Goal: Information Seeking & Learning: Check status

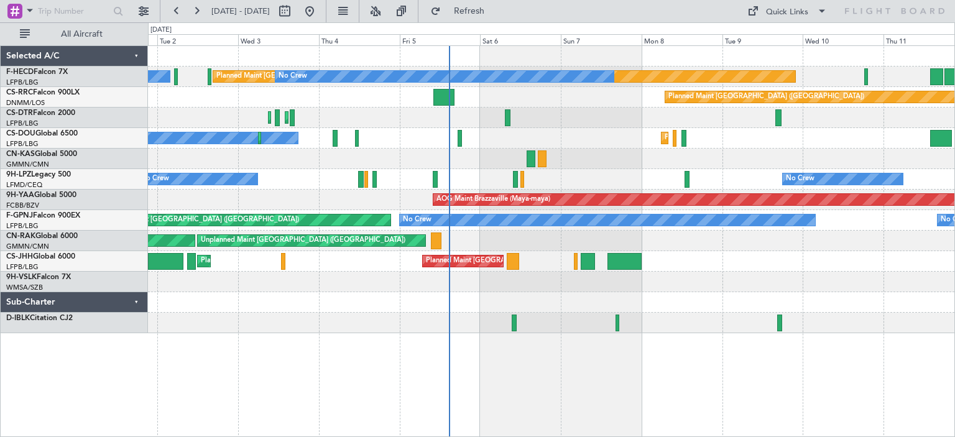
click at [527, 121] on div "Planned Maint Sofia Planned Maint [GEOGRAPHIC_DATA] ([GEOGRAPHIC_DATA])" at bounding box center [551, 118] width 807 height 21
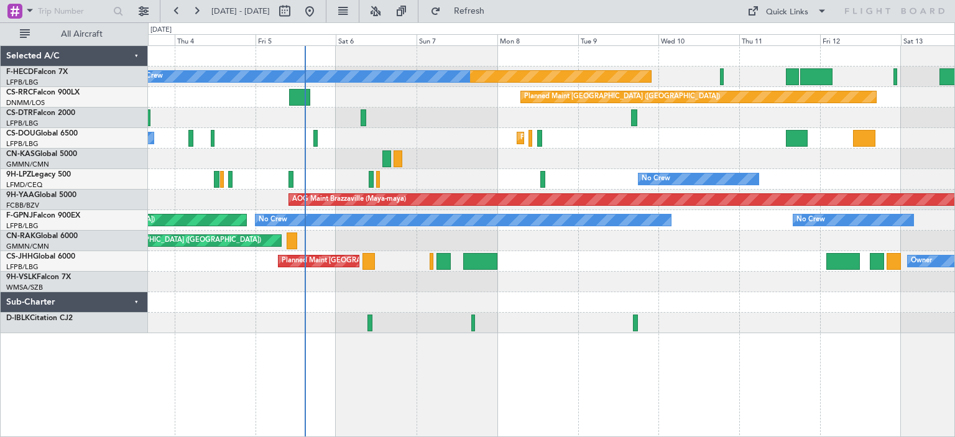
click at [435, 180] on div "No Crew No Crew [GEOGRAPHIC_DATA] ([GEOGRAPHIC_DATA])" at bounding box center [551, 179] width 807 height 21
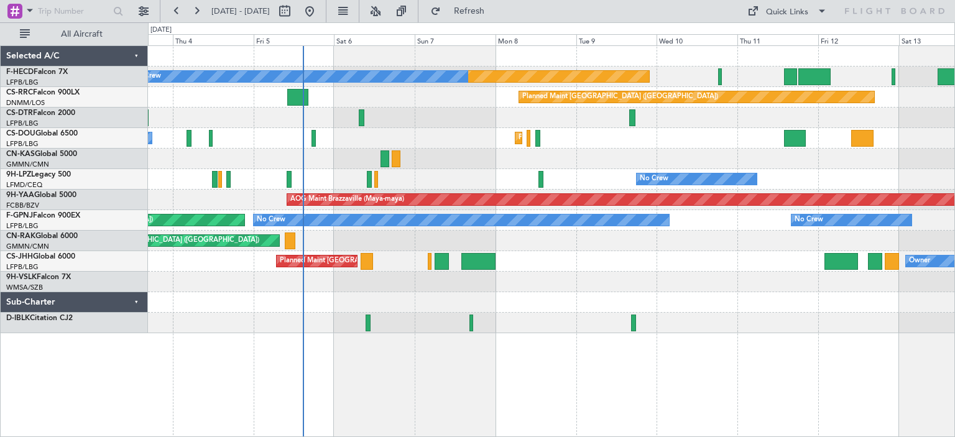
click at [538, 167] on div at bounding box center [551, 159] width 807 height 21
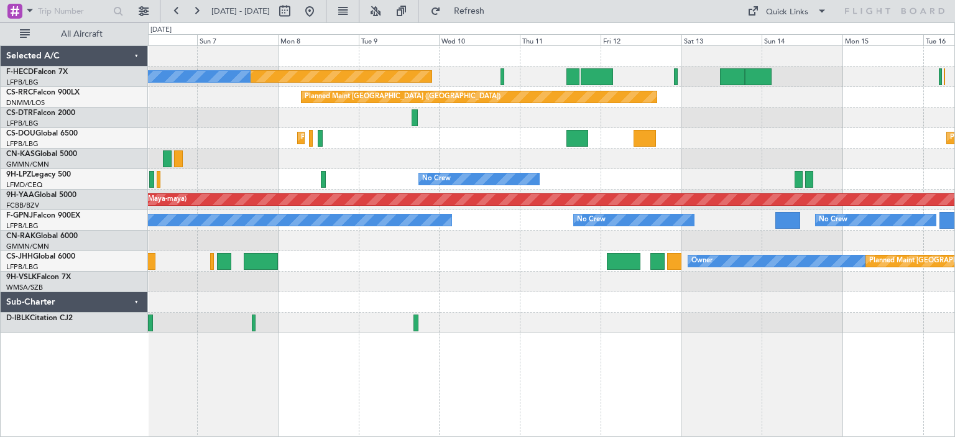
click at [600, 164] on div at bounding box center [551, 159] width 807 height 21
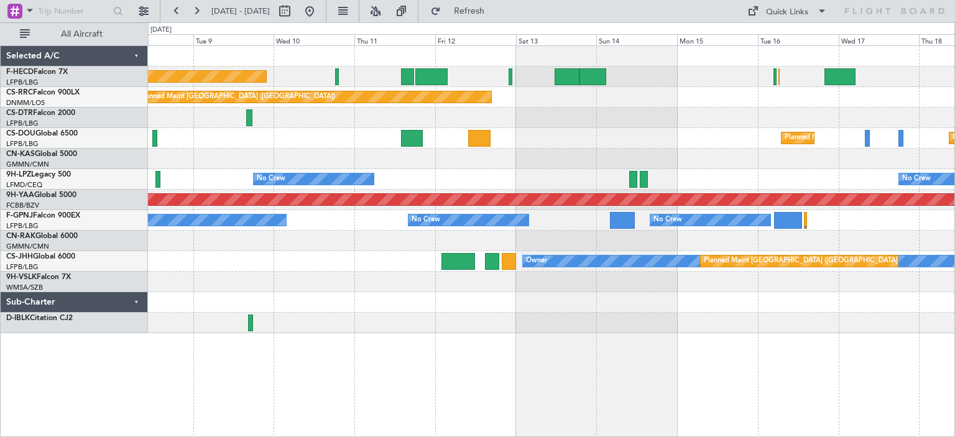
click at [620, 152] on div at bounding box center [551, 159] width 807 height 21
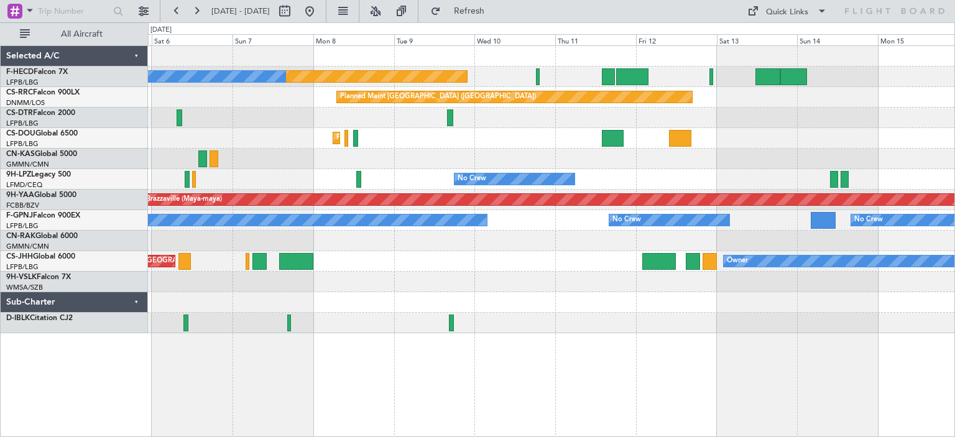
click at [363, 156] on div at bounding box center [551, 159] width 807 height 21
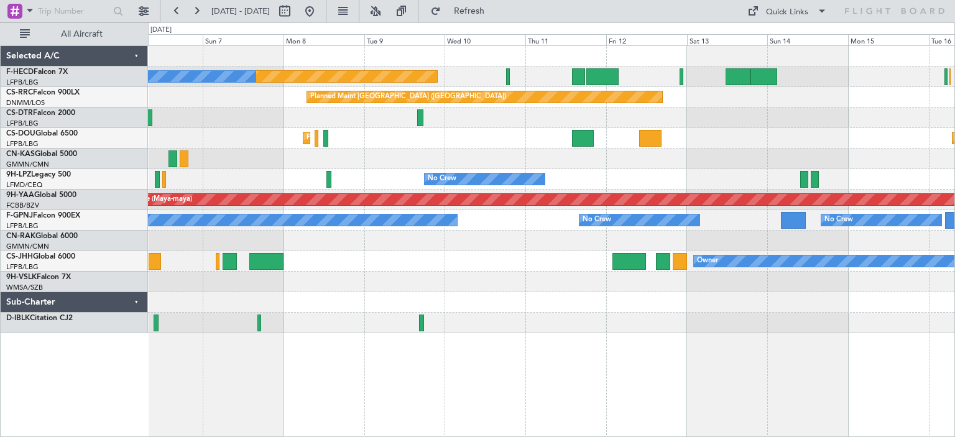
click at [560, 172] on div "No Crew No Crew" at bounding box center [551, 179] width 807 height 21
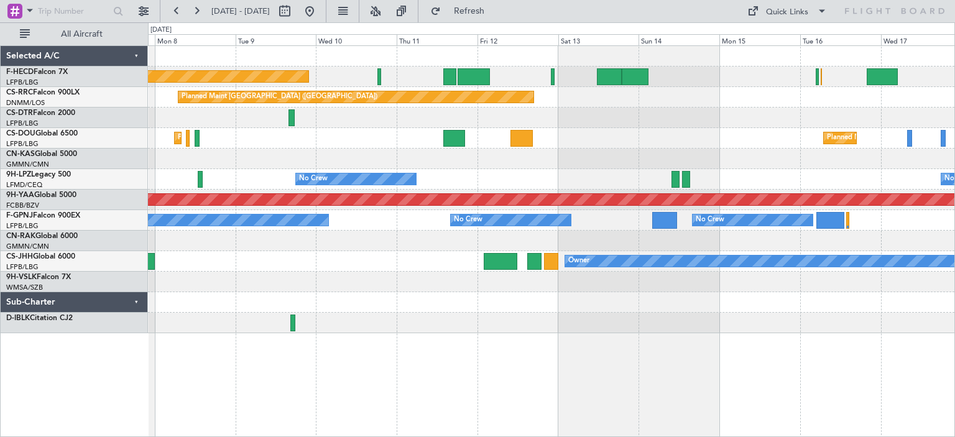
click at [542, 170] on div "Planned Maint [GEOGRAPHIC_DATA] ([GEOGRAPHIC_DATA]) No Crew No Crew Planned Mai…" at bounding box center [551, 189] width 807 height 287
click at [528, 164] on div "Planned Maint [GEOGRAPHIC_DATA] ([GEOGRAPHIC_DATA]) No Crew No Crew Planned Mai…" at bounding box center [551, 189] width 807 height 287
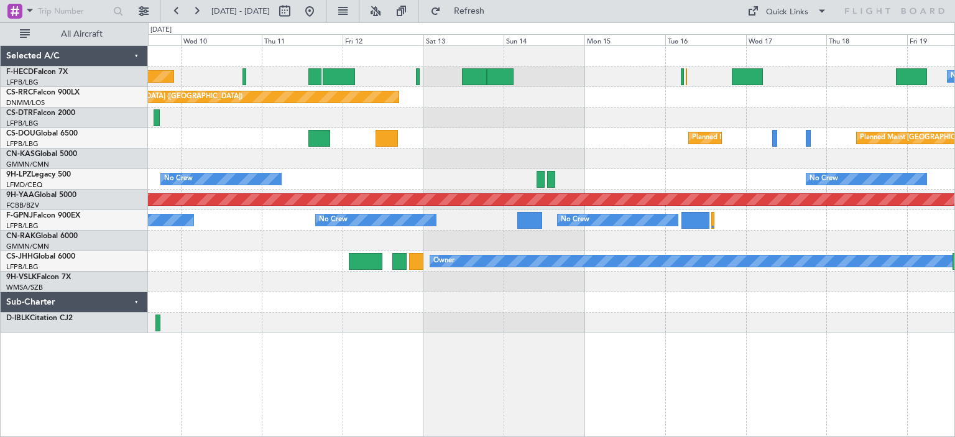
click at [387, 183] on div "Planned Maint [GEOGRAPHIC_DATA] ([GEOGRAPHIC_DATA]) No Crew No Crew Planned Mai…" at bounding box center [551, 189] width 807 height 287
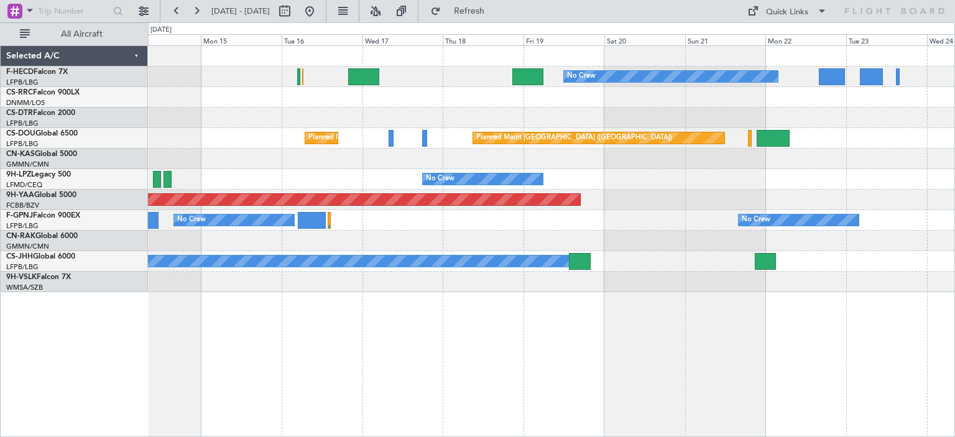
click at [612, 241] on div "No Crew No Crew Planned Maint [GEOGRAPHIC_DATA] ([GEOGRAPHIC_DATA]) Planned Mai…" at bounding box center [551, 169] width 807 height 246
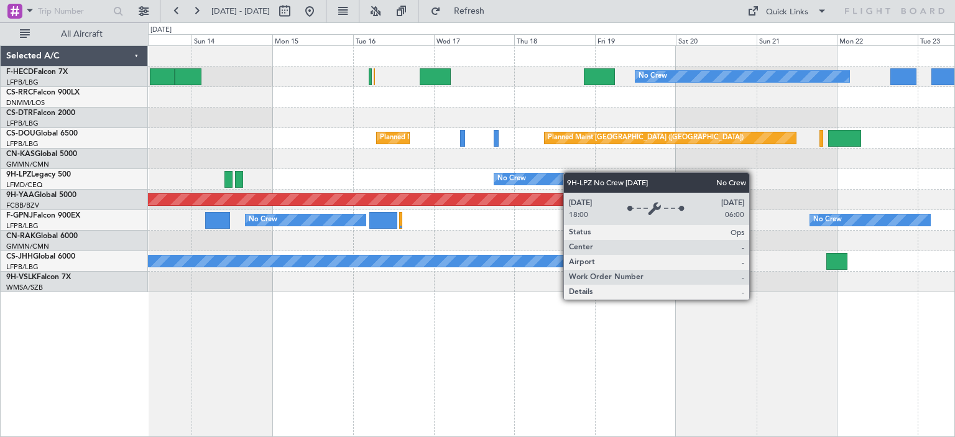
click at [570, 172] on div "No Crew No Crew Planned Maint [GEOGRAPHIC_DATA] ([GEOGRAPHIC_DATA]) Planned Mai…" at bounding box center [551, 169] width 807 height 246
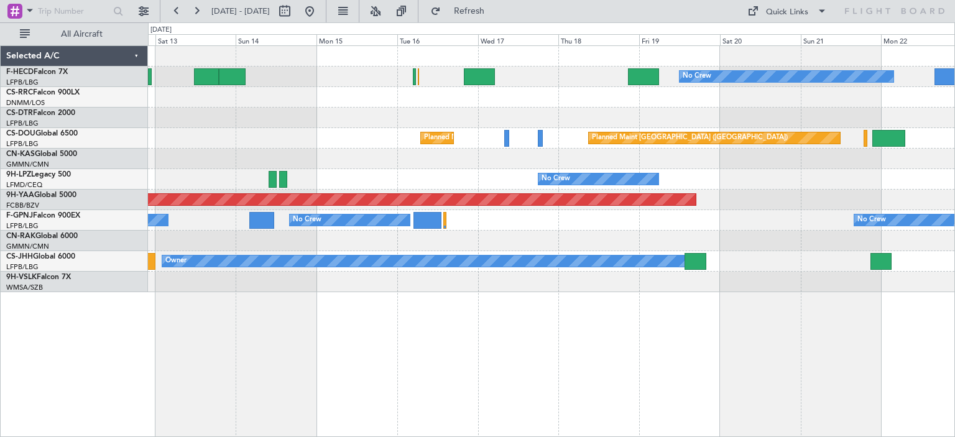
click at [557, 168] on div at bounding box center [551, 159] width 807 height 21
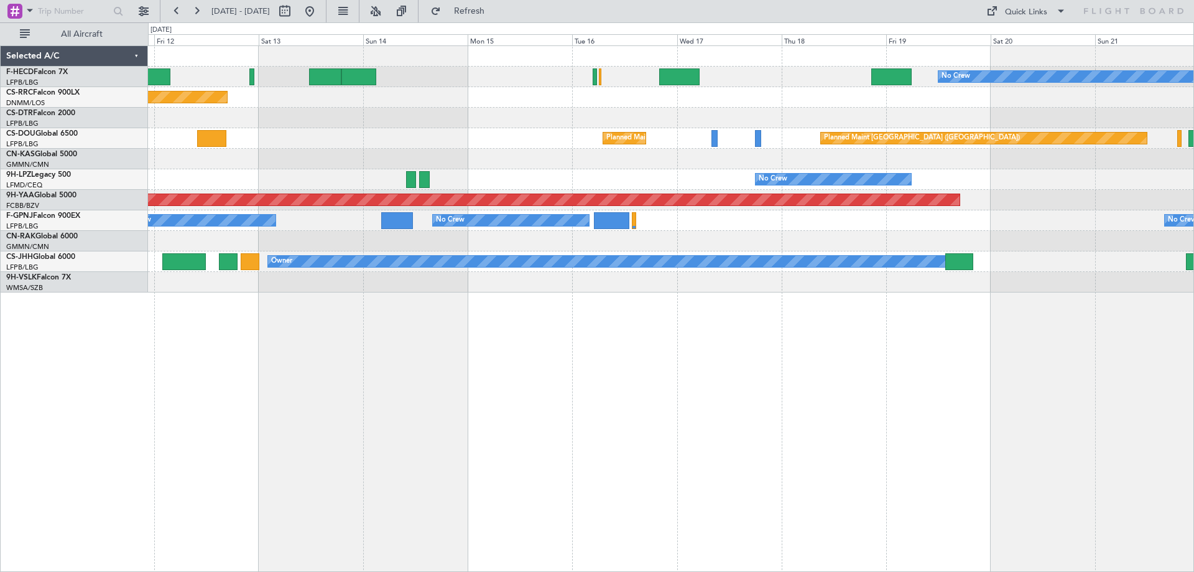
click at [805, 437] on div "No Crew Planned Maint [GEOGRAPHIC_DATA] ([GEOGRAPHIC_DATA]) Planned Maint [GEOG…" at bounding box center [671, 308] width 1046 height 526
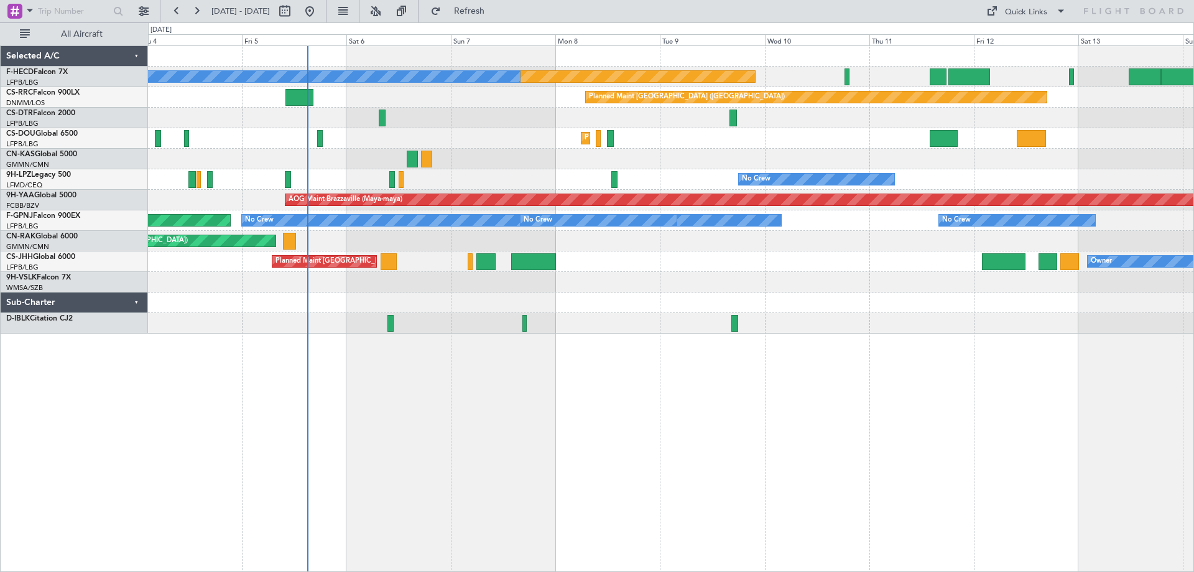
click at [955, 88] on div "Planned Maint [GEOGRAPHIC_DATA] ([GEOGRAPHIC_DATA]) No Crew No Crew Planned Mai…" at bounding box center [671, 189] width 1046 height 287
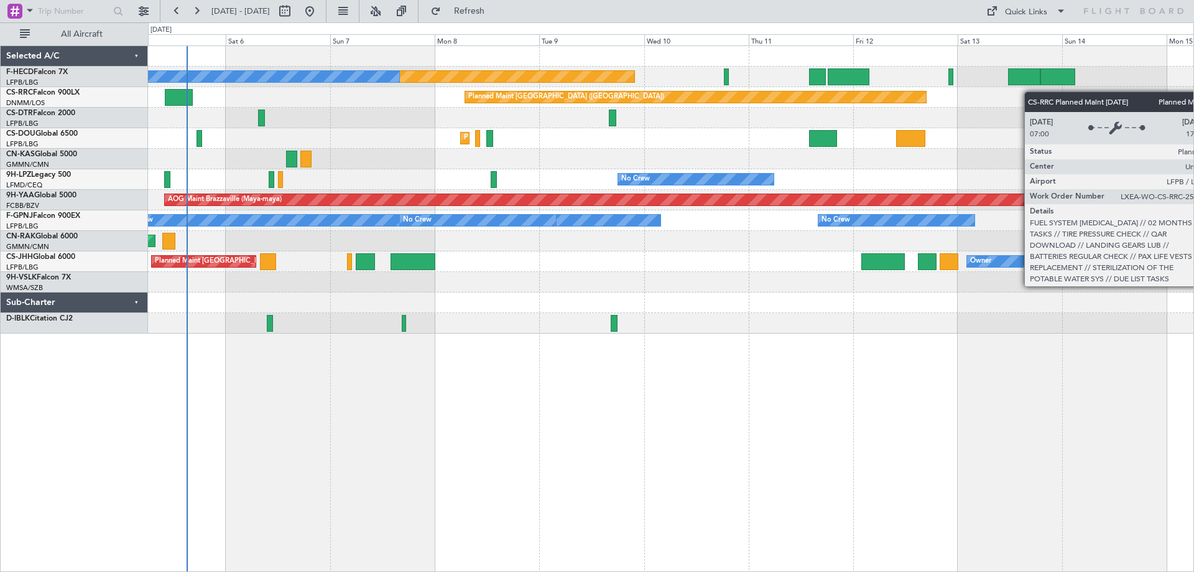
click at [792, 82] on div "Planned Maint [GEOGRAPHIC_DATA] ([GEOGRAPHIC_DATA]) No Crew Planned Maint [GEOG…" at bounding box center [671, 189] width 1046 height 287
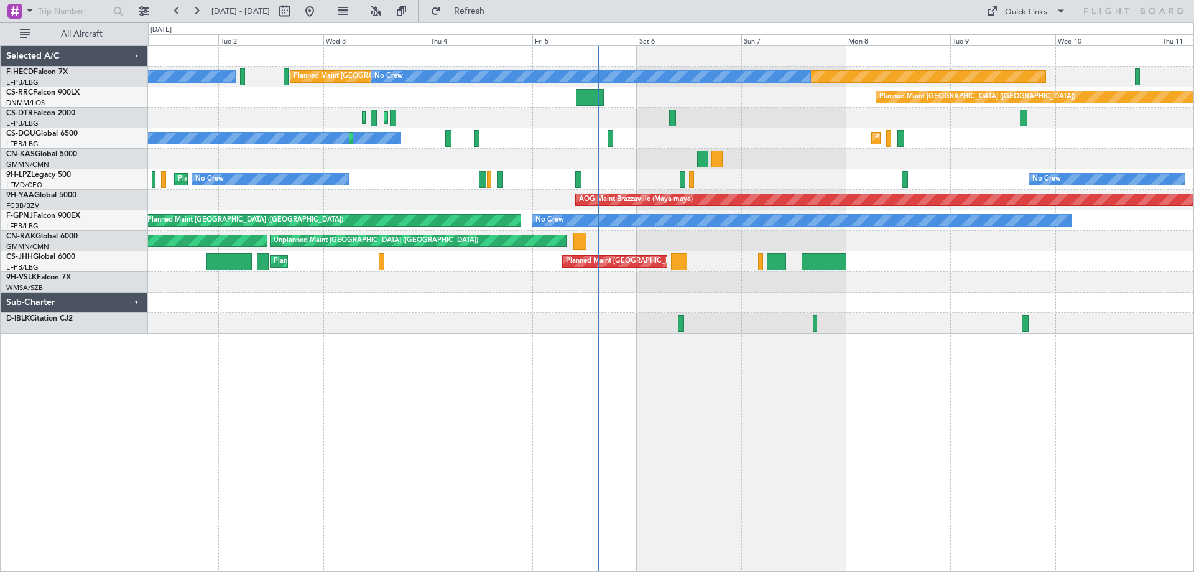
click at [618, 287] on div "Planned Maint [GEOGRAPHIC_DATA] ([GEOGRAPHIC_DATA]) No Crew No Crew Planned Mai…" at bounding box center [597, 296] width 1194 height 549
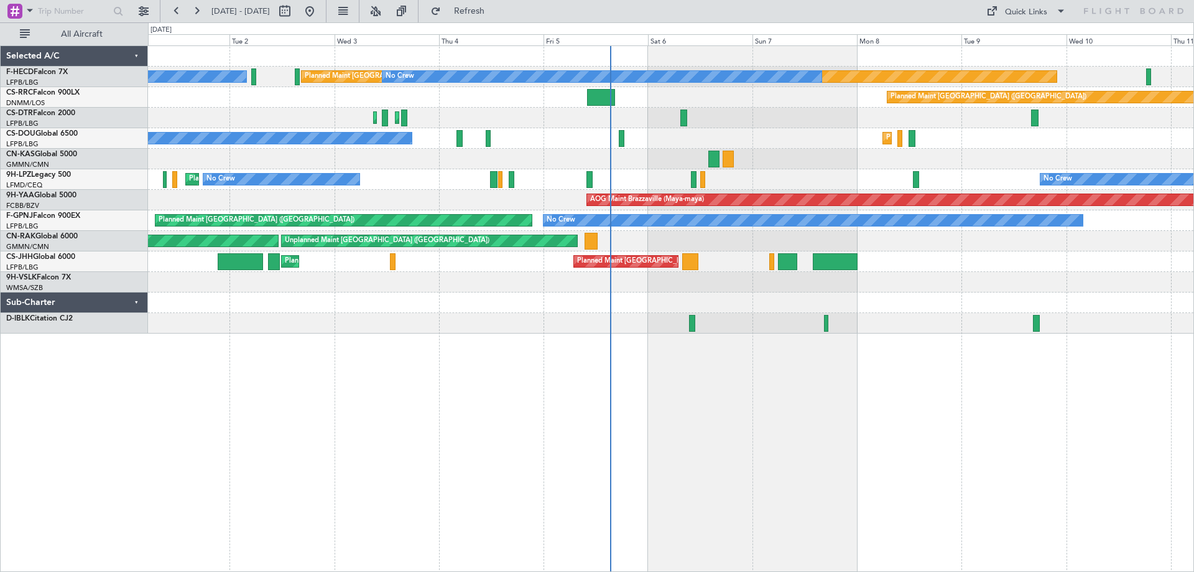
click at [488, 218] on div "Planned Maint [GEOGRAPHIC_DATA] ([GEOGRAPHIC_DATA]) No Crew No Crew Planned Mai…" at bounding box center [671, 189] width 1046 height 287
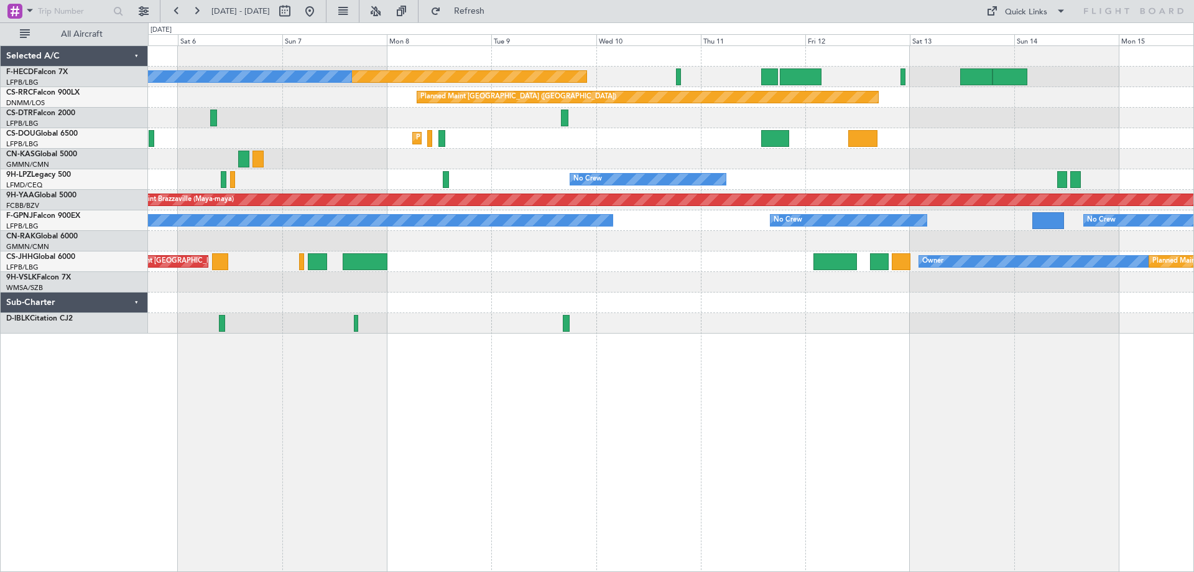
click at [564, 276] on div "Planned Maint [GEOGRAPHIC_DATA] ([GEOGRAPHIC_DATA]) No Crew Planned Maint [GEOG…" at bounding box center [671, 189] width 1046 height 287
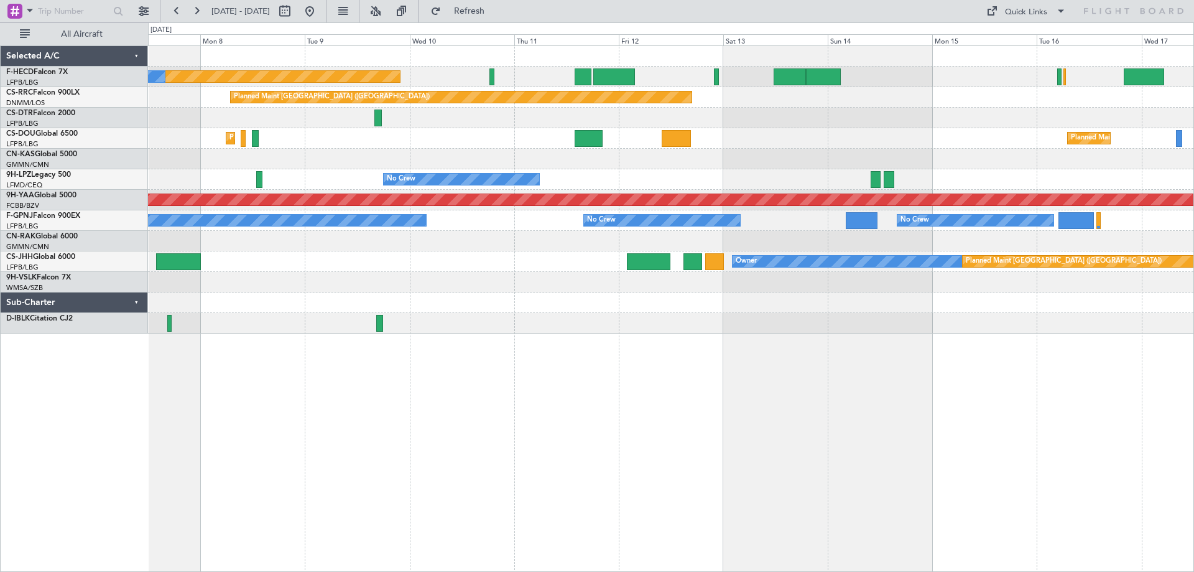
click at [623, 351] on div "Planned Maint [GEOGRAPHIC_DATA] ([GEOGRAPHIC_DATA]) No Crew No Crew Planned Mai…" at bounding box center [671, 308] width 1046 height 526
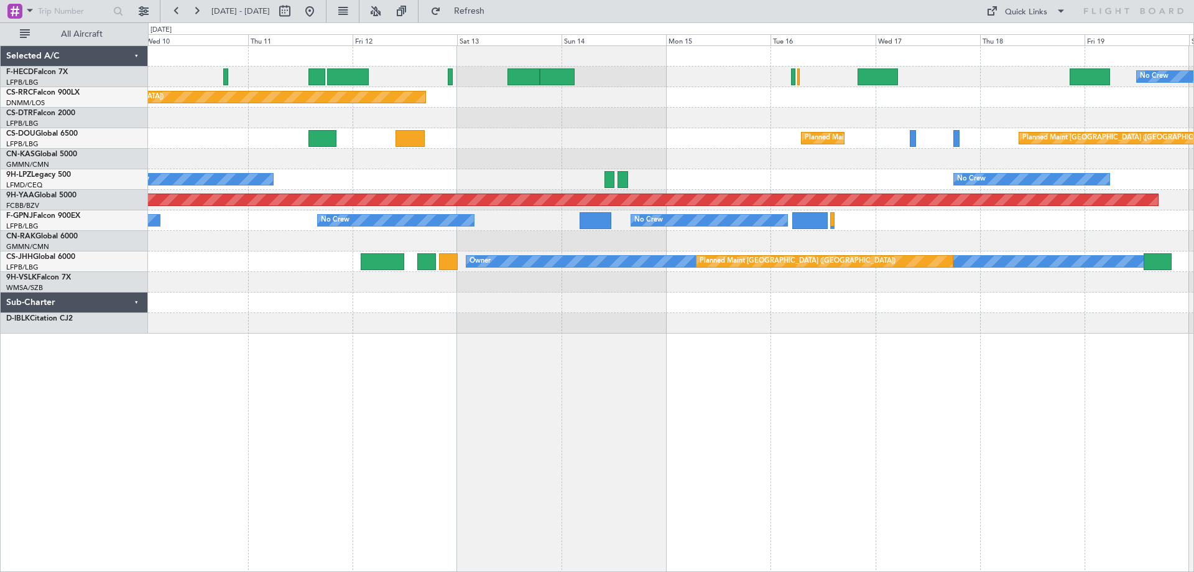
click at [701, 378] on div "No Crew Planned Maint [GEOGRAPHIC_DATA] ([GEOGRAPHIC_DATA]) No Crew Planned Mai…" at bounding box center [671, 308] width 1046 height 526
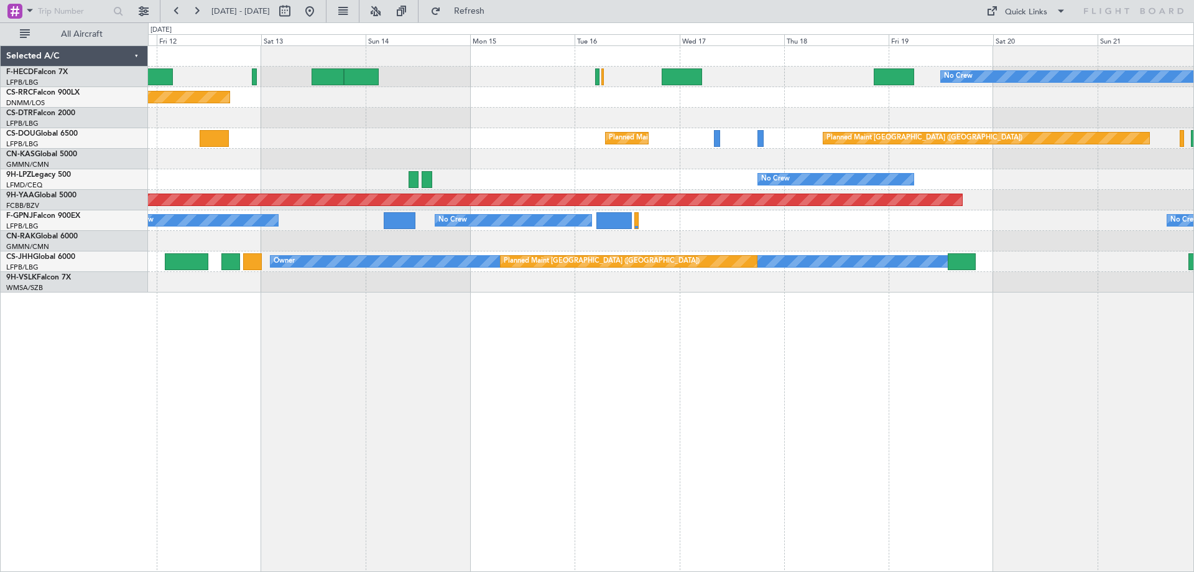
click at [955, 141] on div "No Crew Planned Maint [GEOGRAPHIC_DATA] ([GEOGRAPHIC_DATA]) Planned Maint [GEOG…" at bounding box center [671, 169] width 1046 height 246
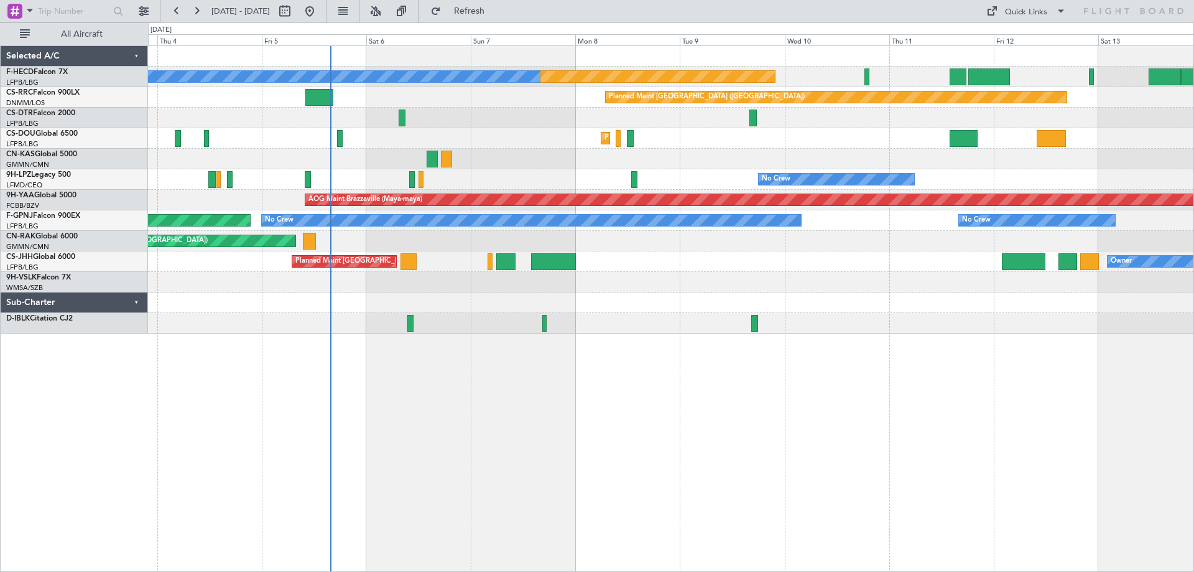
click at [610, 202] on div "AOG Maint Brazzaville (Maya-maya)" at bounding box center [671, 200] width 1046 height 21
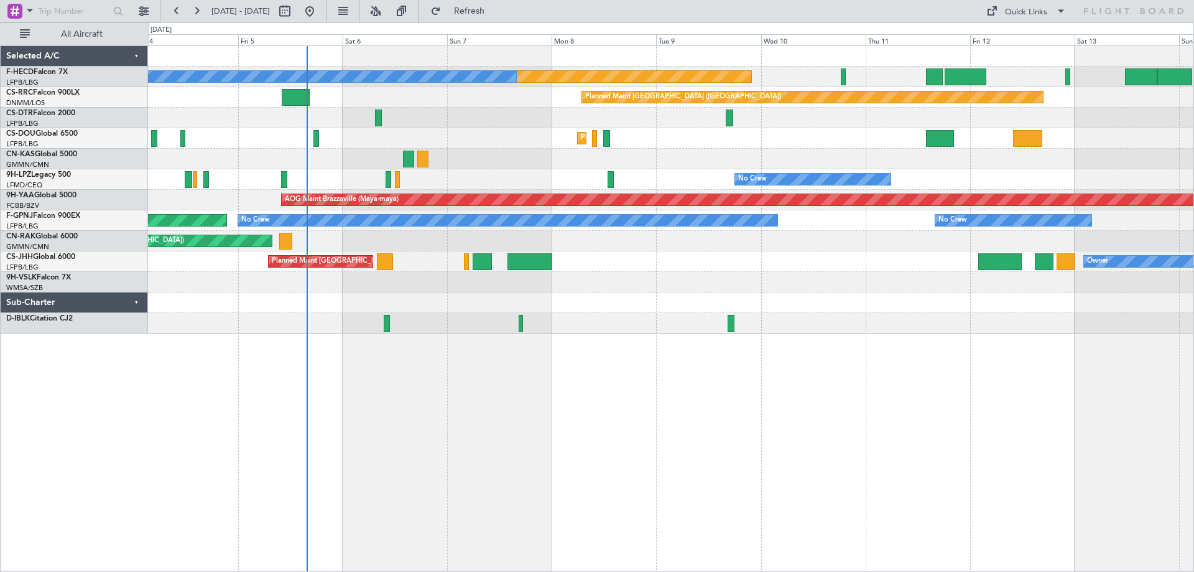
click at [468, 89] on div "Planned Maint [GEOGRAPHIC_DATA] ([GEOGRAPHIC_DATA]) No Crew No Crew Planned Mai…" at bounding box center [671, 189] width 1046 height 287
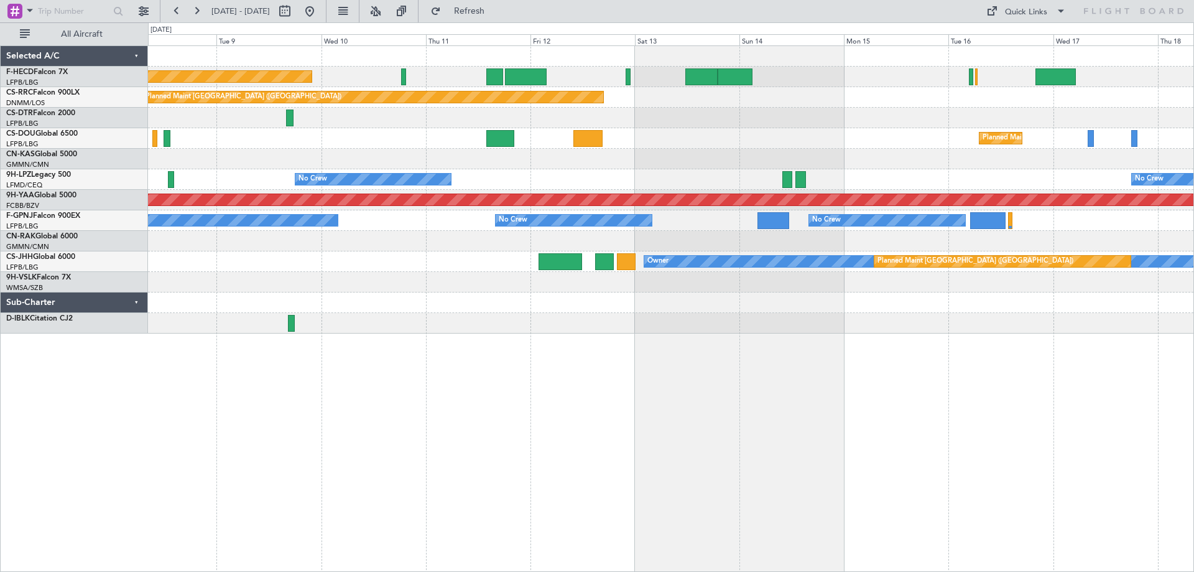
click at [421, 148] on div "Planned Maint [GEOGRAPHIC_DATA] ([GEOGRAPHIC_DATA]) No Crew No Crew Planned Mai…" at bounding box center [671, 189] width 1046 height 287
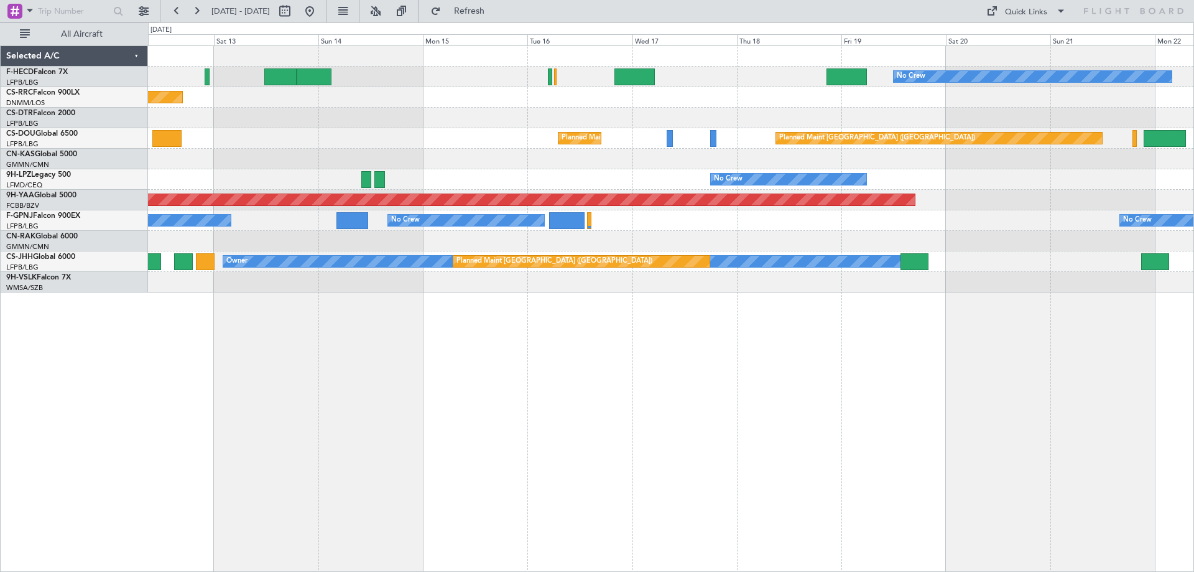
click at [461, 119] on div at bounding box center [671, 118] width 1046 height 21
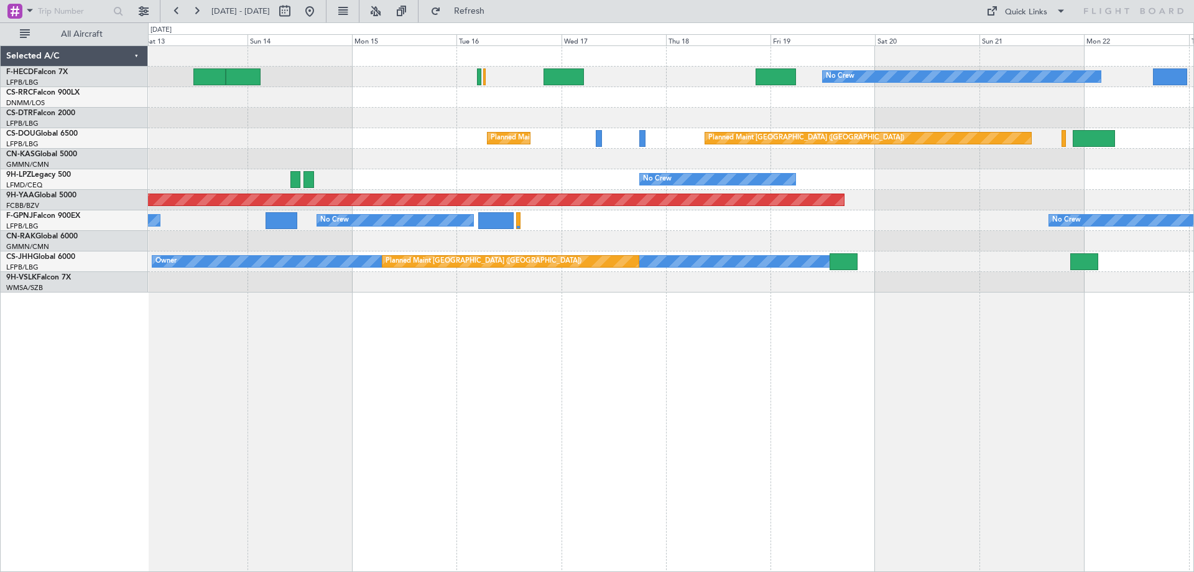
click at [592, 167] on div "No Crew No Crew Planned Maint [GEOGRAPHIC_DATA] ([GEOGRAPHIC_DATA]) Planned Mai…" at bounding box center [671, 169] width 1046 height 246
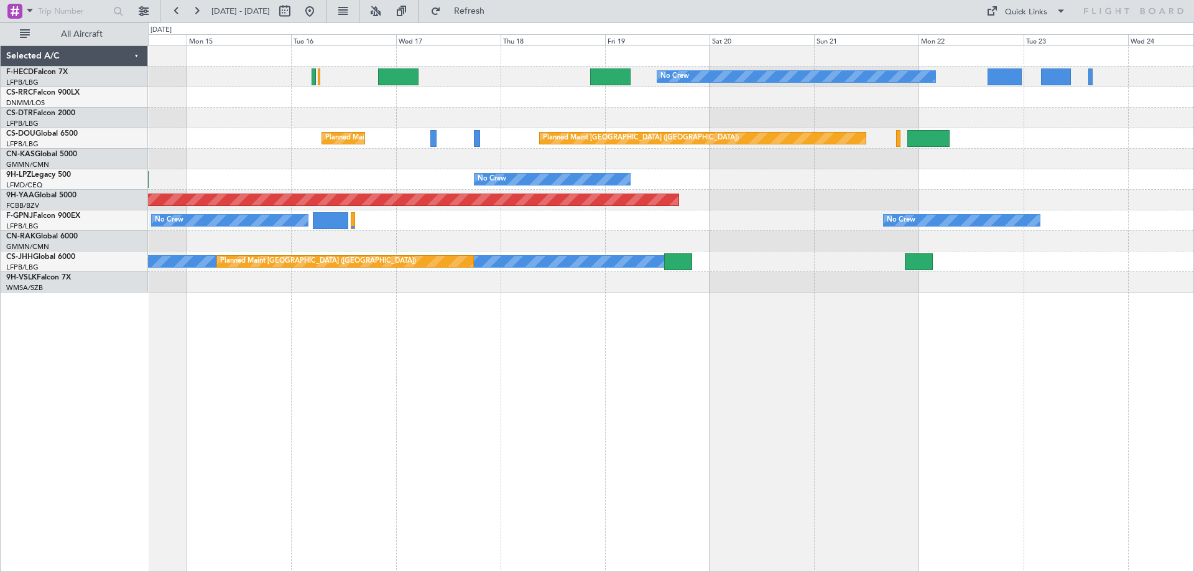
click at [637, 116] on div "No Crew No Crew Planned Maint [GEOGRAPHIC_DATA] ([GEOGRAPHIC_DATA]) Planned Mai…" at bounding box center [671, 169] width 1046 height 246
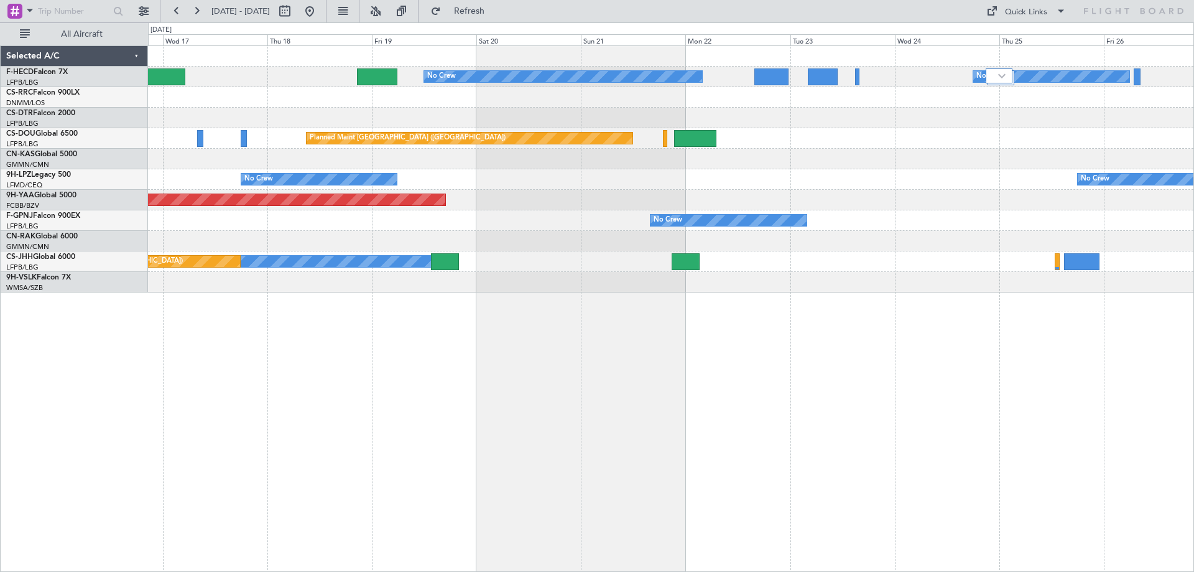
click at [773, 117] on div at bounding box center [671, 118] width 1046 height 21
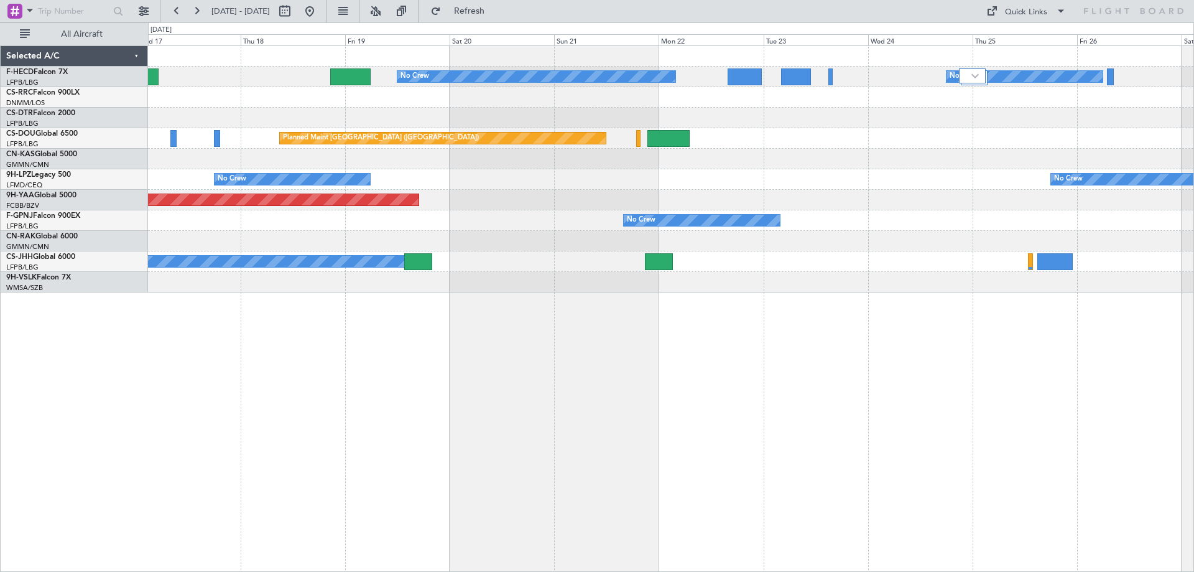
click at [873, 158] on div at bounding box center [671, 159] width 1046 height 21
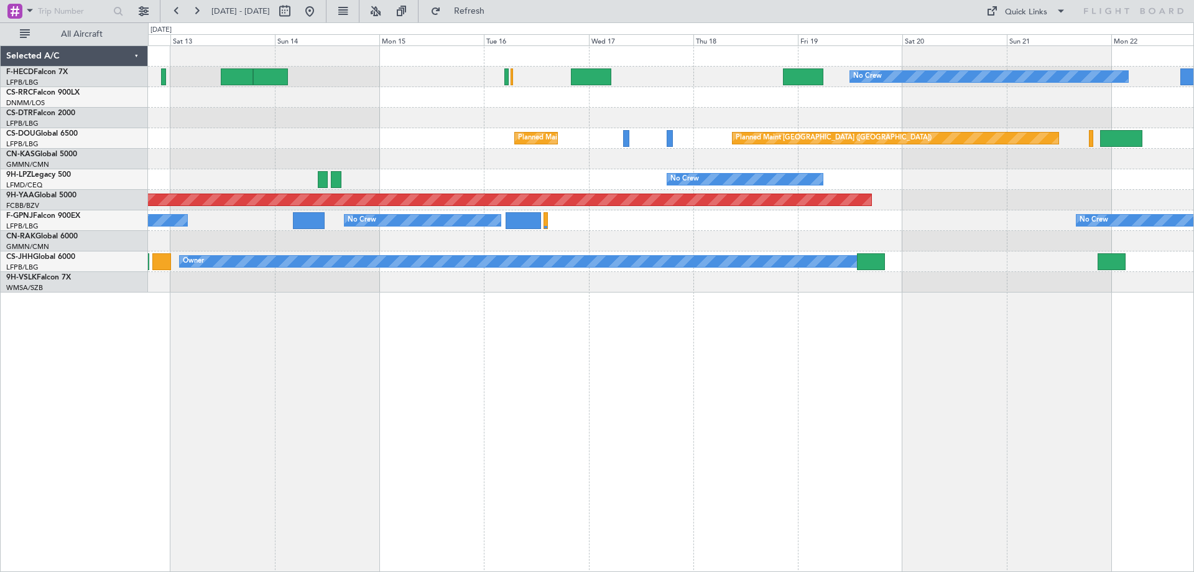
click at [730, 77] on div "No Crew No Crew" at bounding box center [671, 77] width 1046 height 21
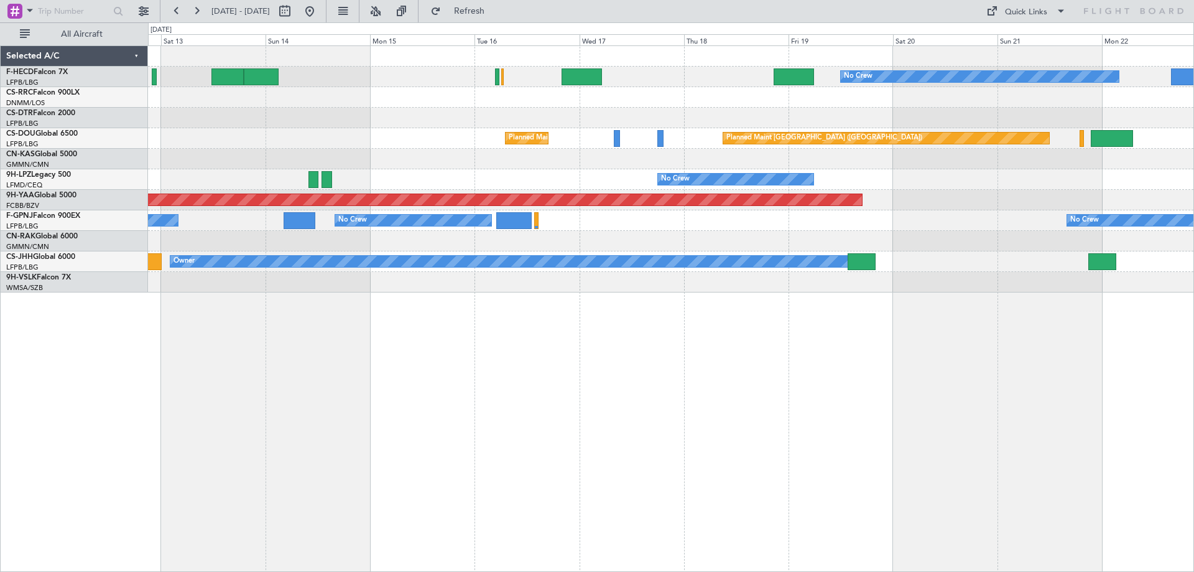
click at [761, 113] on div "No Crew No Crew Planned Maint [GEOGRAPHIC_DATA] ([GEOGRAPHIC_DATA]) Planned Mai…" at bounding box center [671, 169] width 1046 height 246
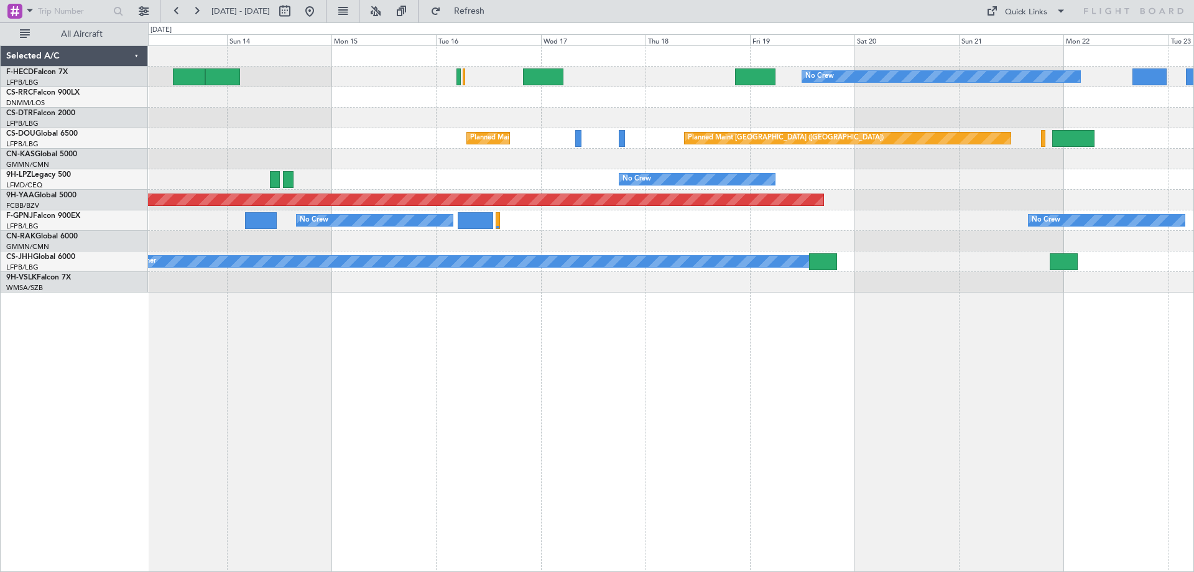
click at [802, 329] on div "No Crew No Crew Planned Maint [GEOGRAPHIC_DATA] ([GEOGRAPHIC_DATA]) Planned Mai…" at bounding box center [671, 308] width 1046 height 526
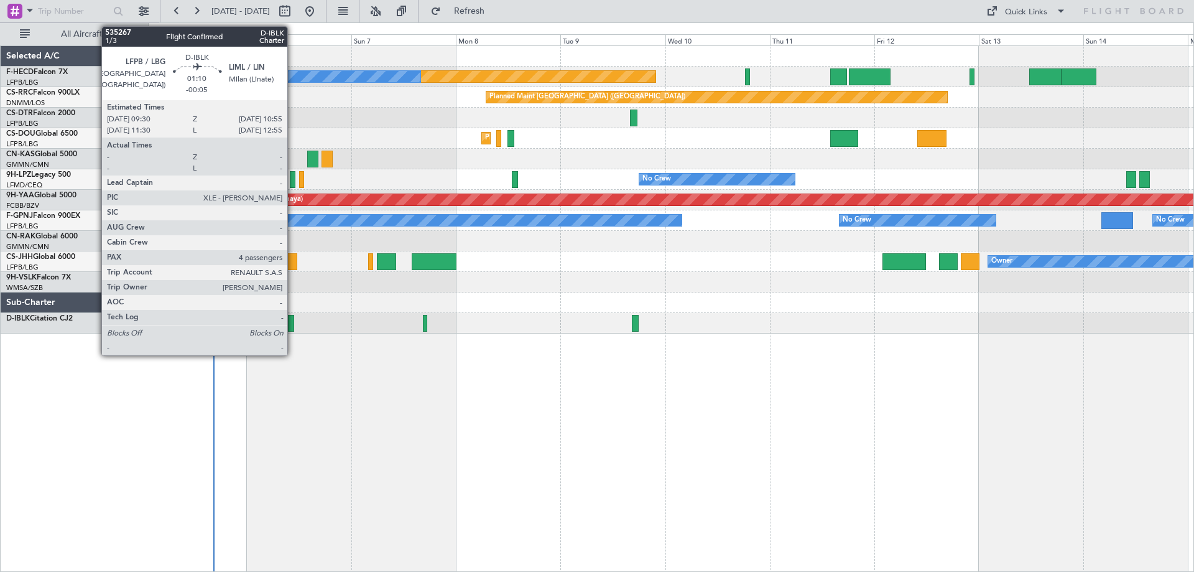
click at [293, 320] on div at bounding box center [291, 323] width 6 height 17
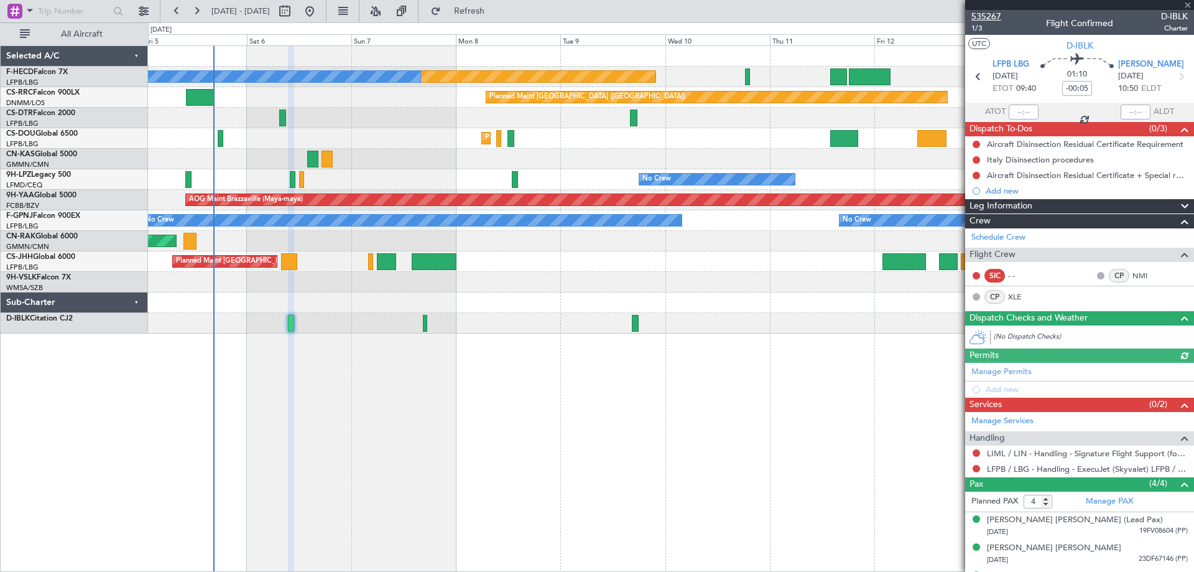
click at [955, 12] on span "535267" at bounding box center [987, 16] width 30 height 13
